Goal: Transaction & Acquisition: Purchase product/service

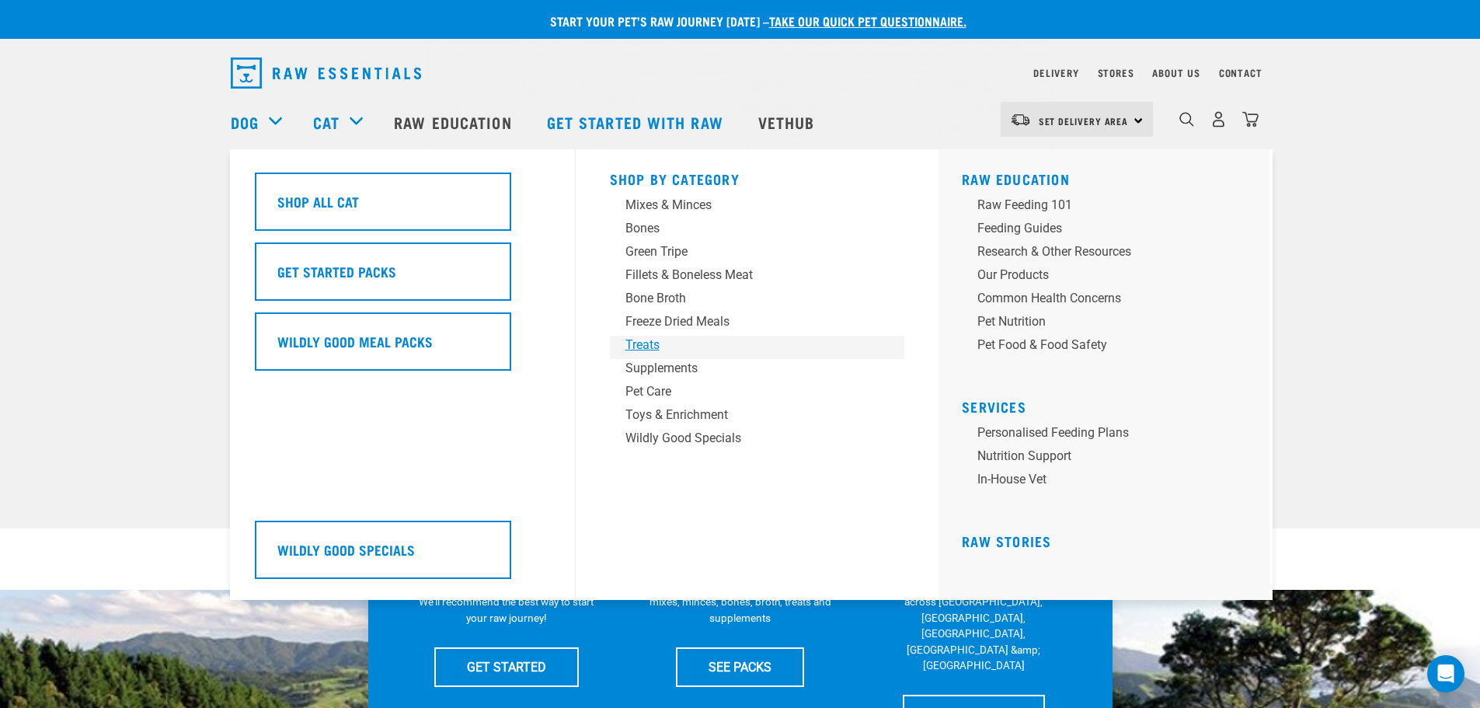
click at [649, 346] on div "Treats" at bounding box center [746, 345] width 242 height 19
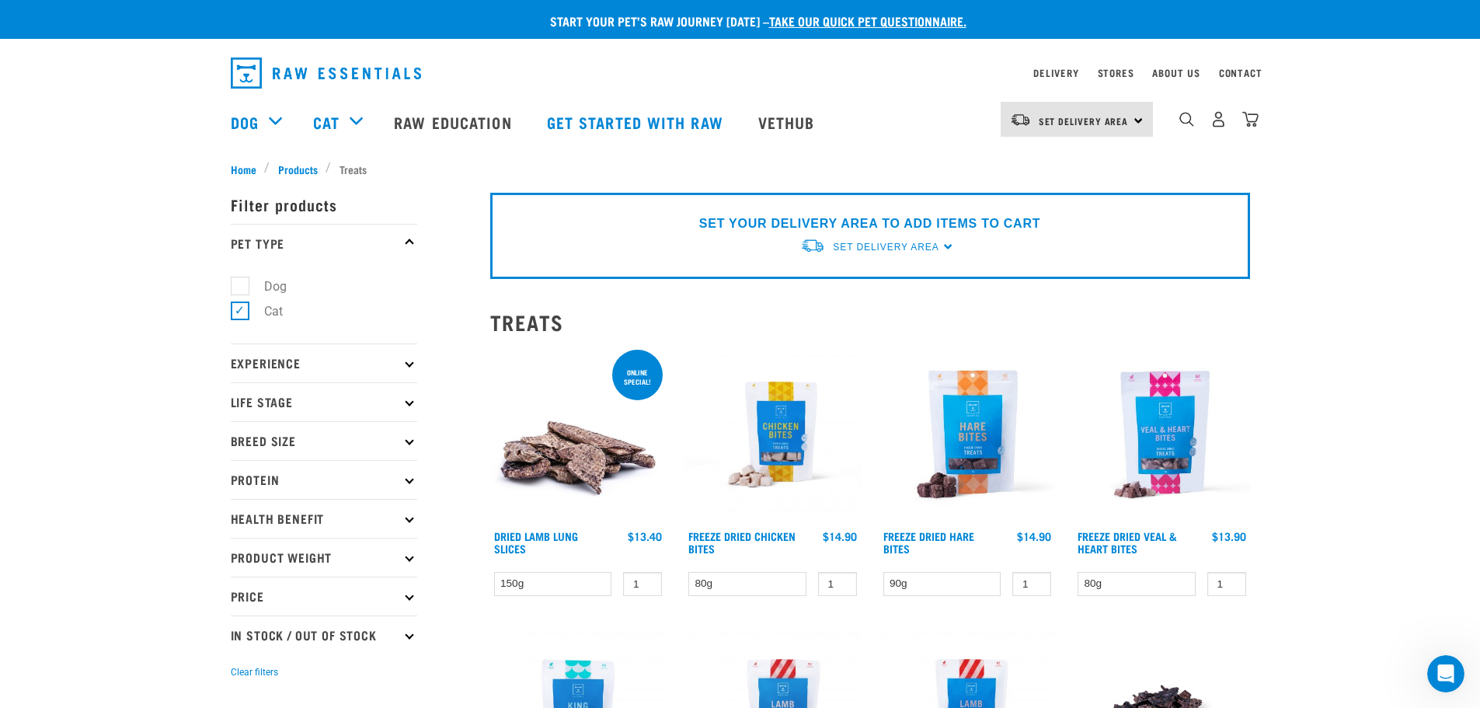
click at [245, 433] on p "Breed Size" at bounding box center [324, 440] width 186 height 39
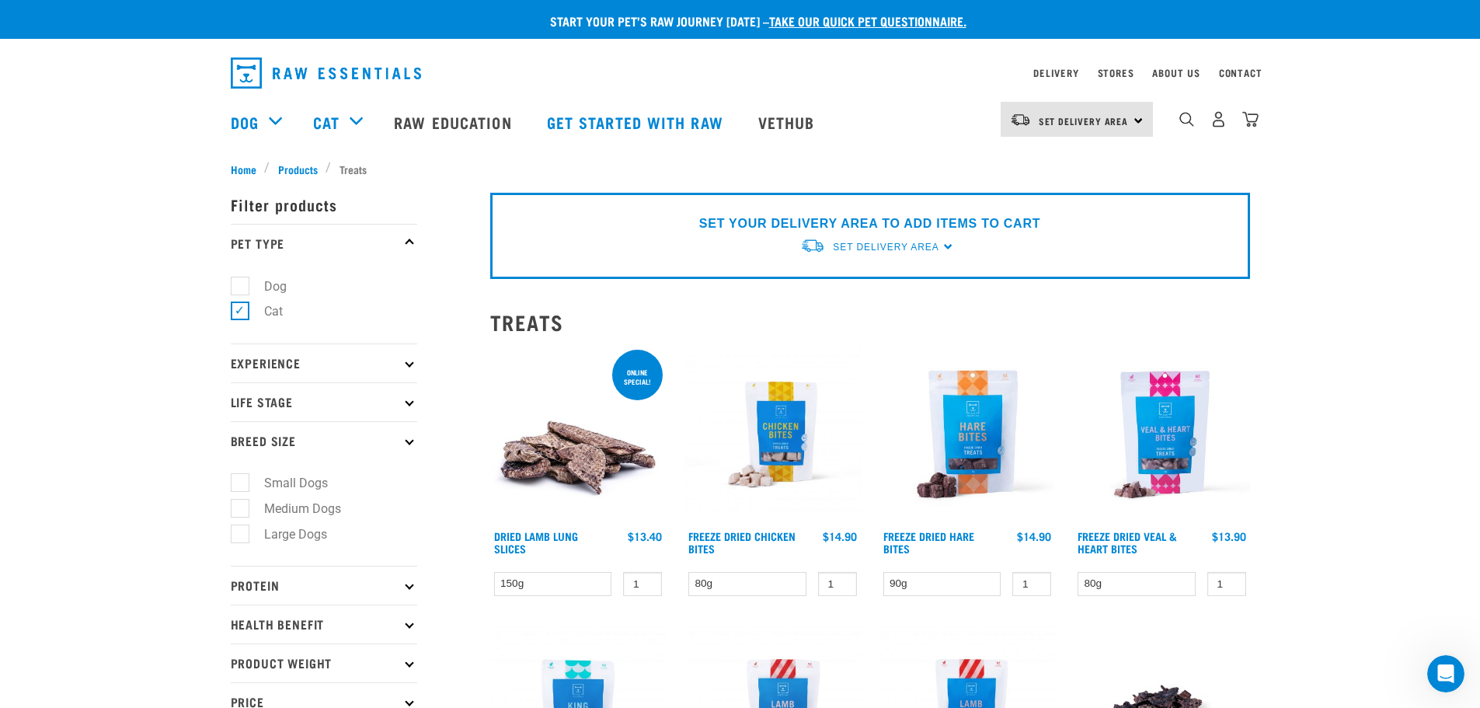
click at [246, 439] on p "Breed Size" at bounding box center [324, 440] width 186 height 39
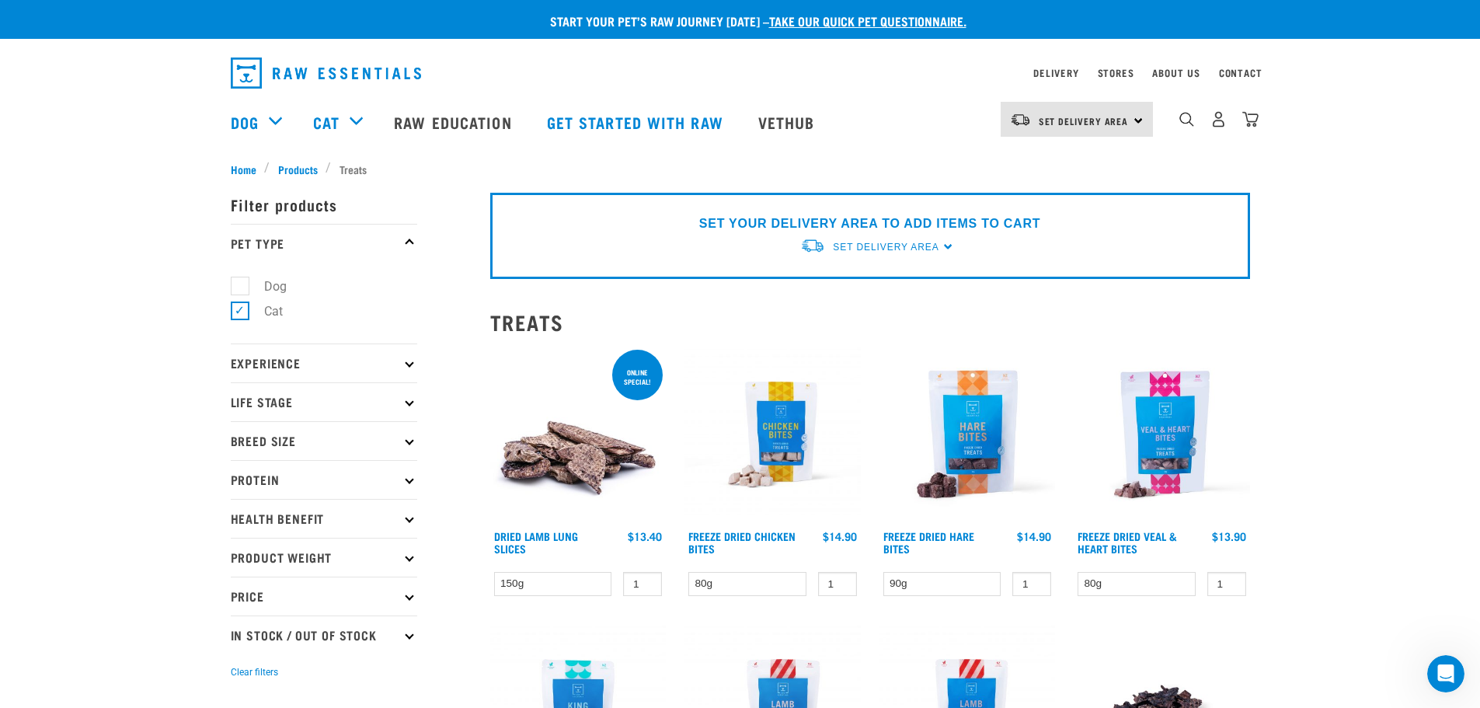
click at [265, 357] on p "Experience" at bounding box center [324, 362] width 186 height 39
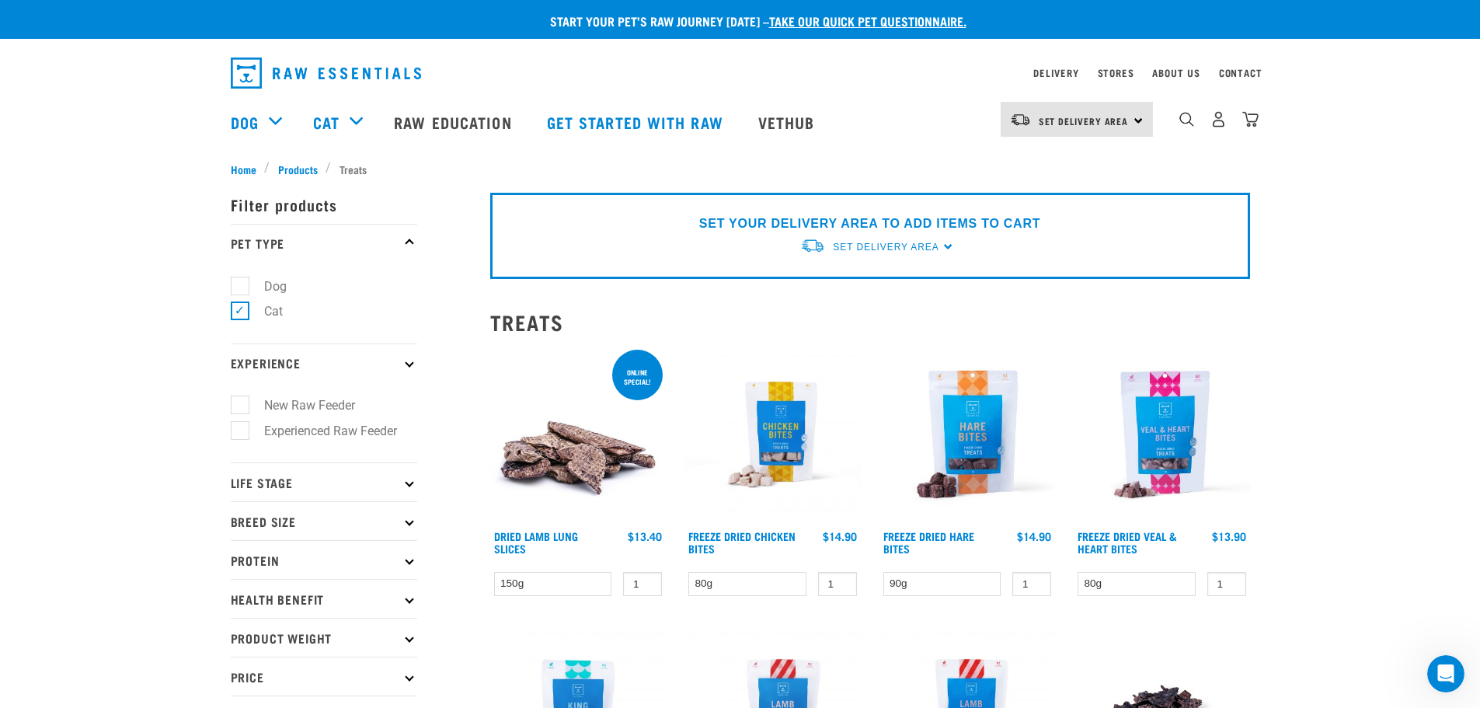
click at [264, 363] on p "Experience" at bounding box center [324, 362] width 186 height 39
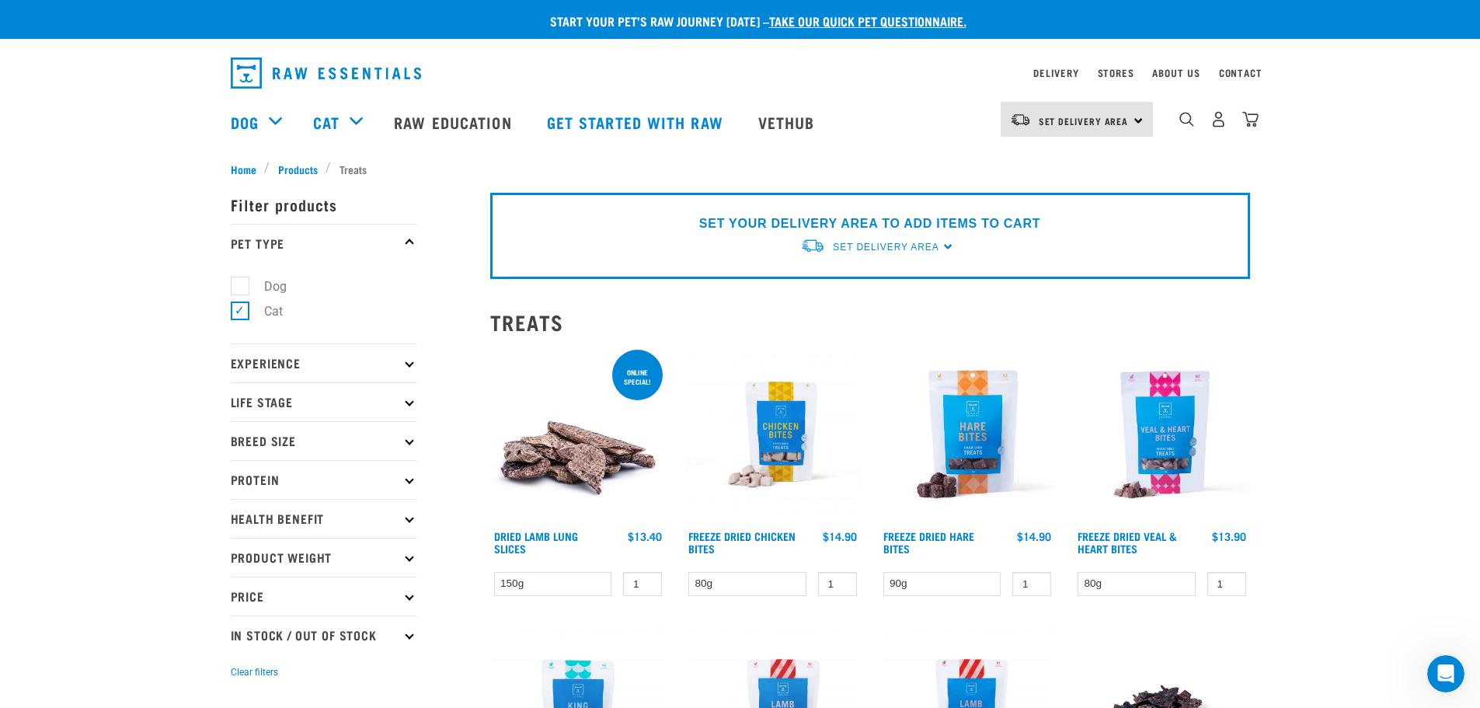
click at [256, 404] on p "Life Stage" at bounding box center [324, 401] width 186 height 39
click at [265, 444] on label "Cat" at bounding box center [264, 443] width 50 height 19
click at [241, 444] on input "Cat" at bounding box center [236, 442] width 10 height 10
checkbox input "true"
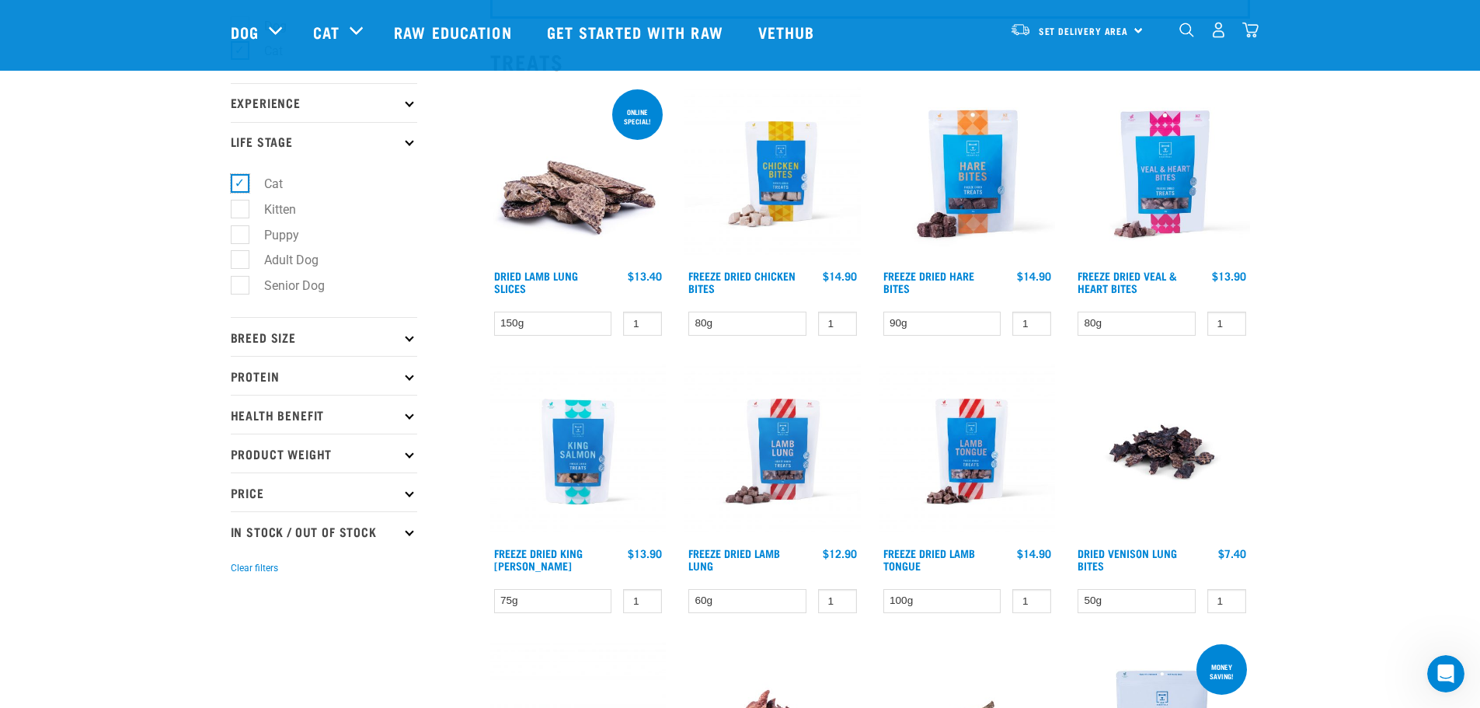
scroll to position [155, 0]
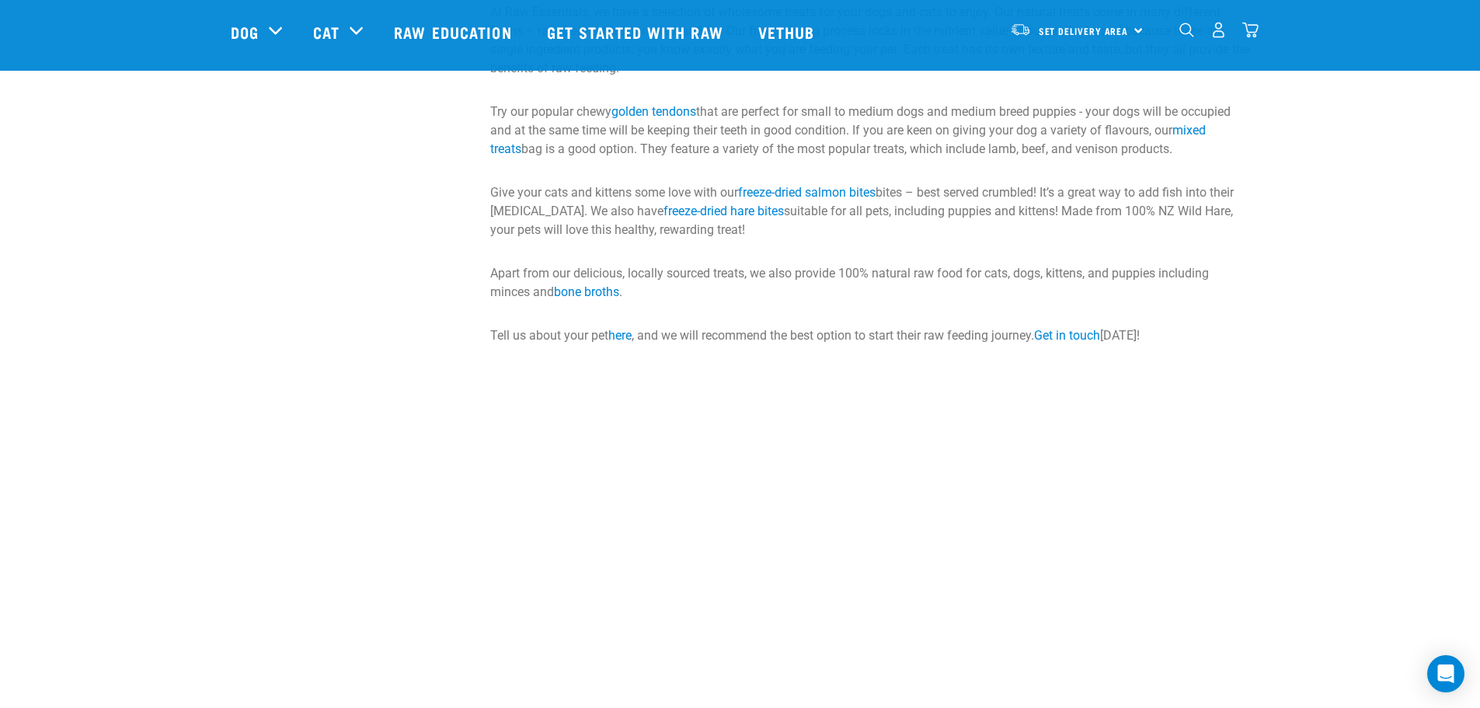
scroll to position [1631, 0]
